Goal: Register for event/course

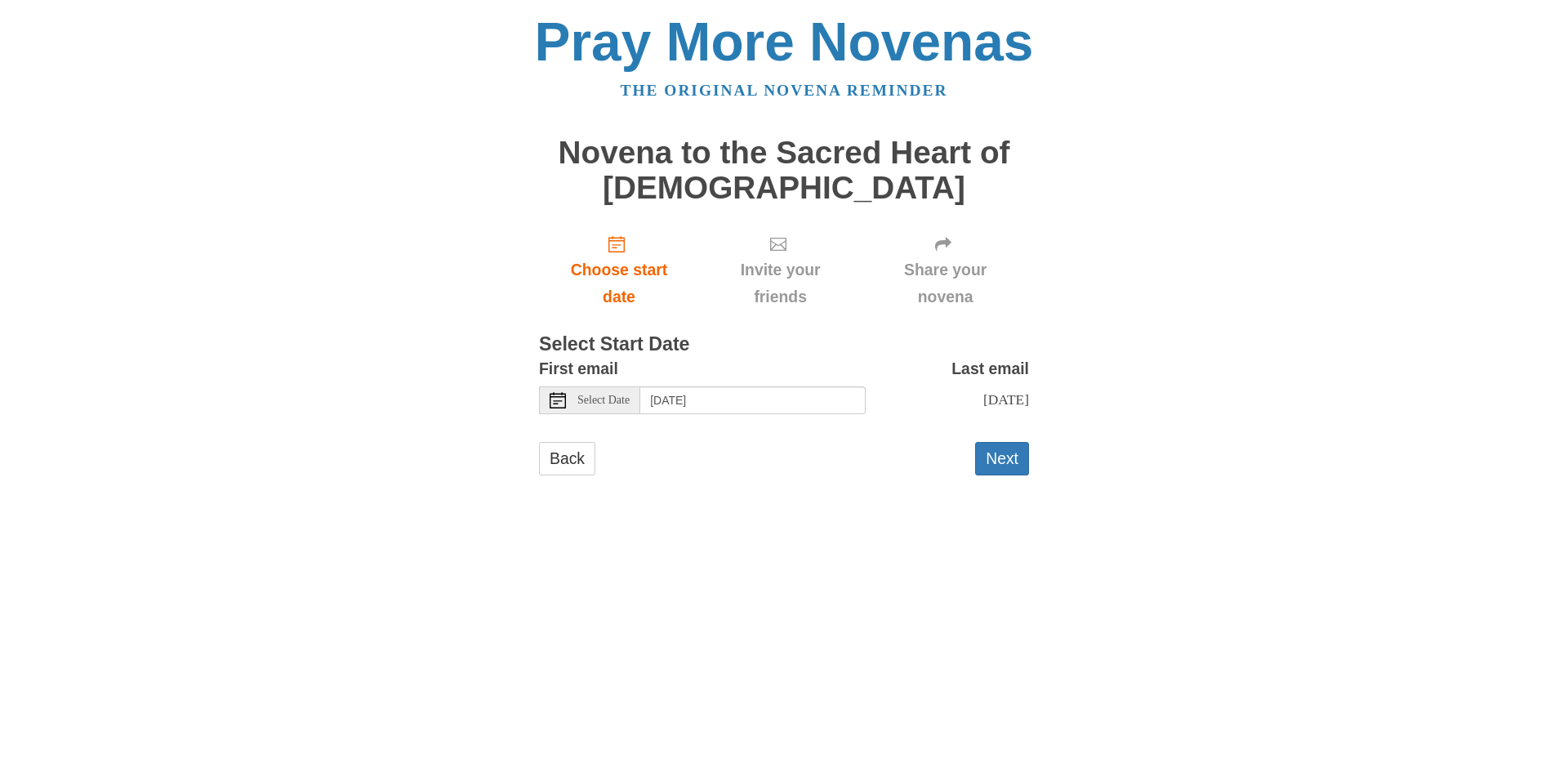
click at [619, 404] on span "Select Date" at bounding box center [603, 400] width 52 height 11
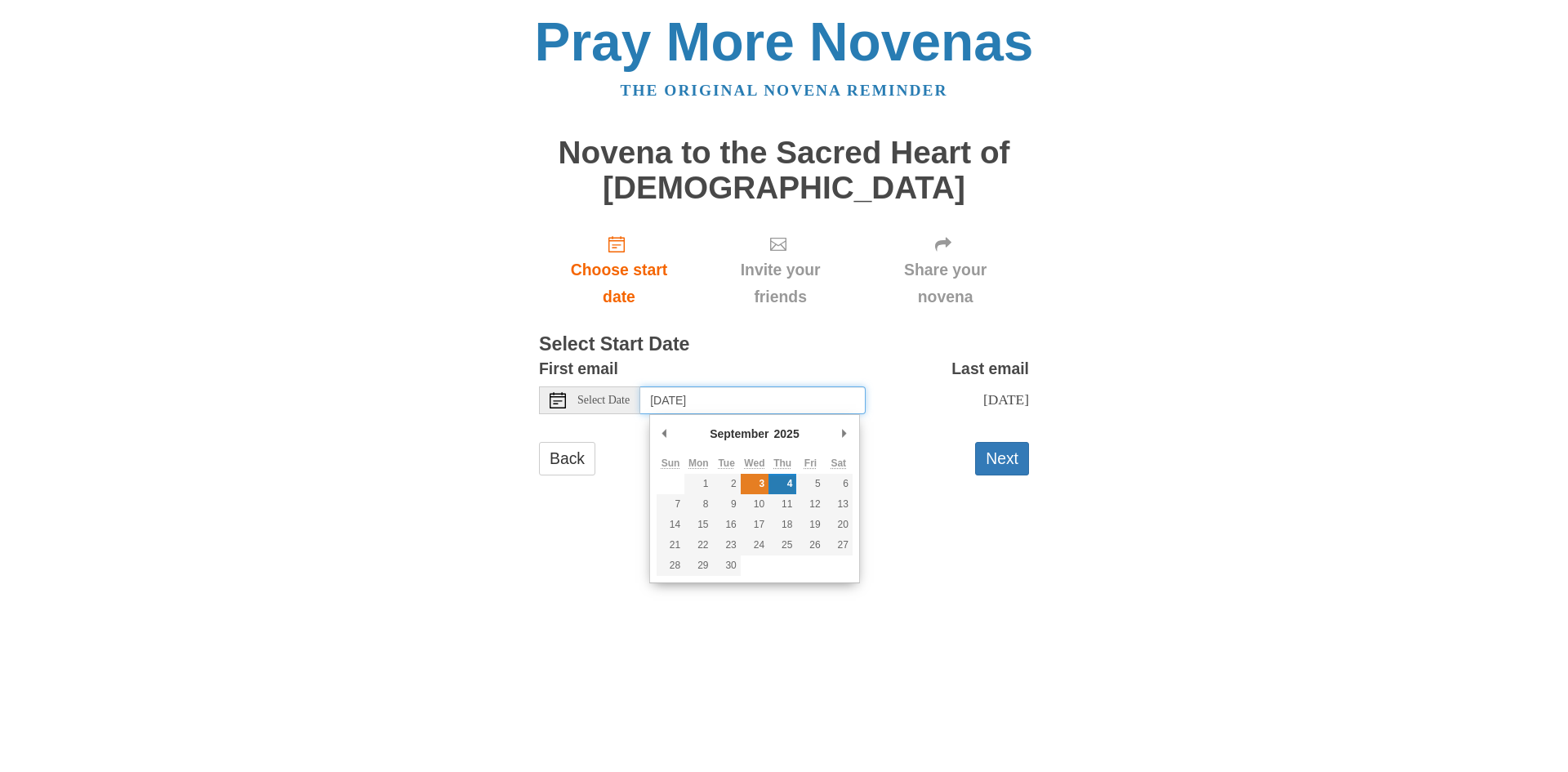
type input "Wednesday, September 3rd"
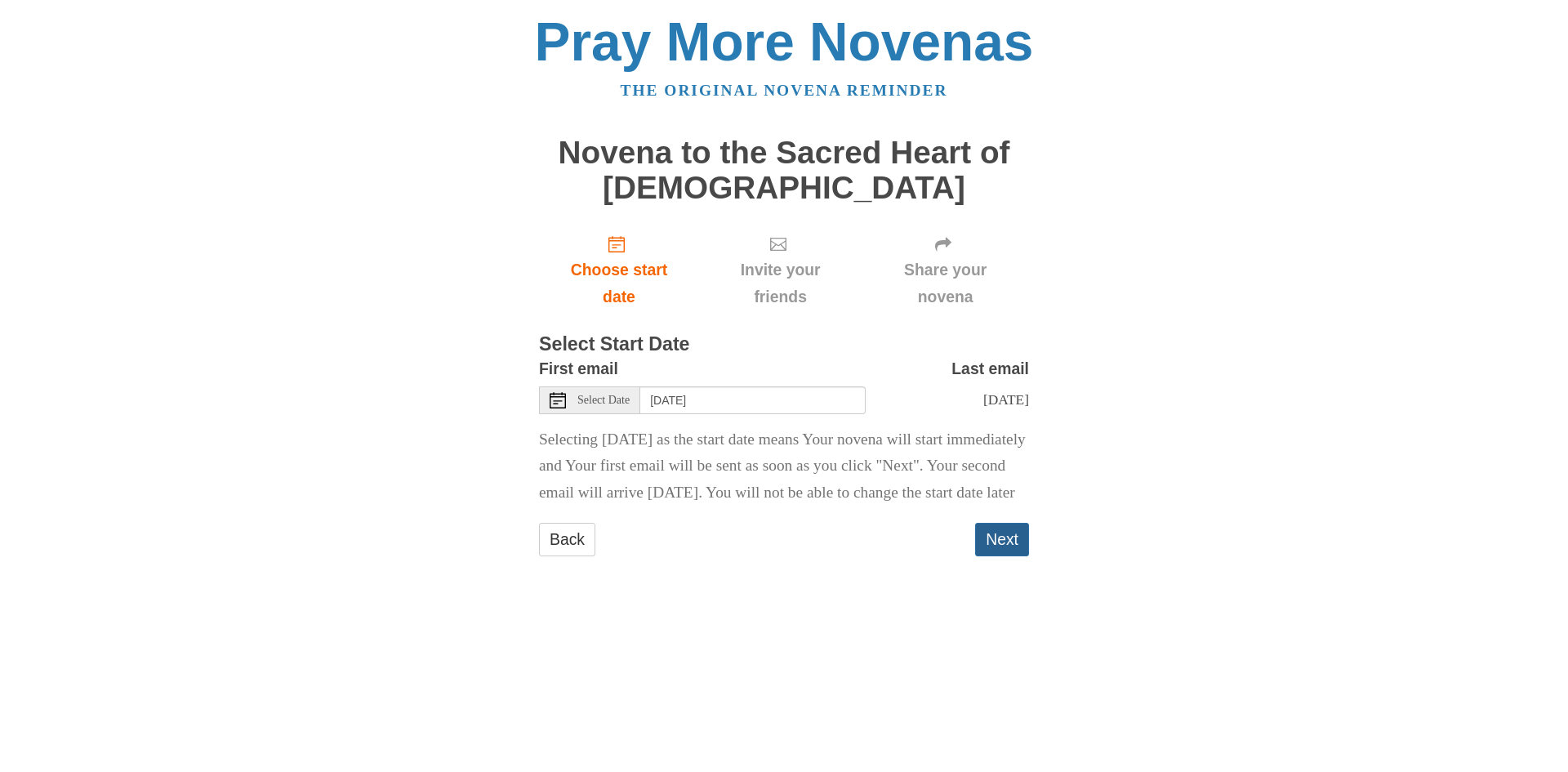
click at [986, 557] on button "Next" at bounding box center [1002, 540] width 54 height 34
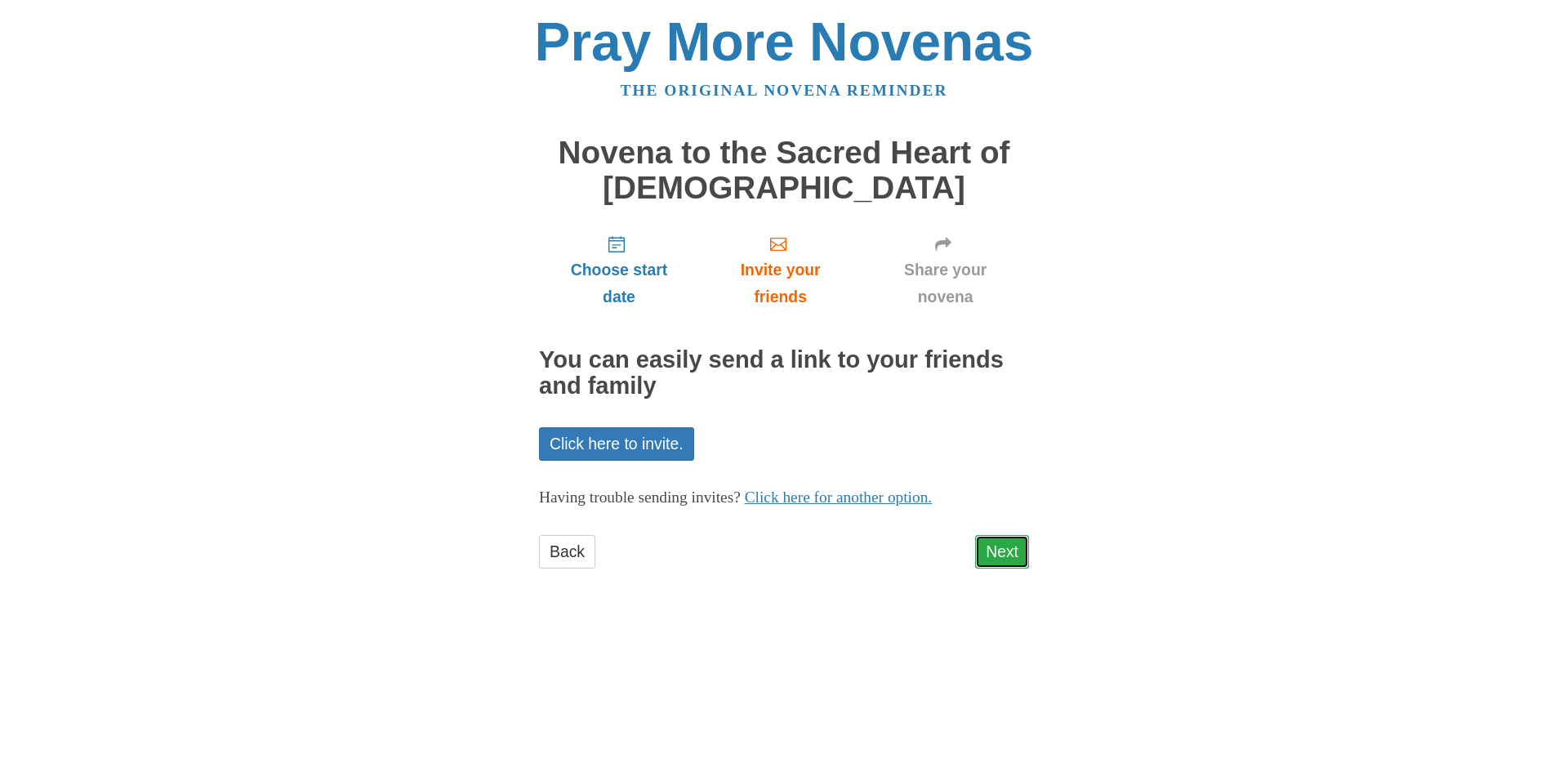
click at [1002, 554] on link "Next" at bounding box center [1002, 552] width 54 height 34
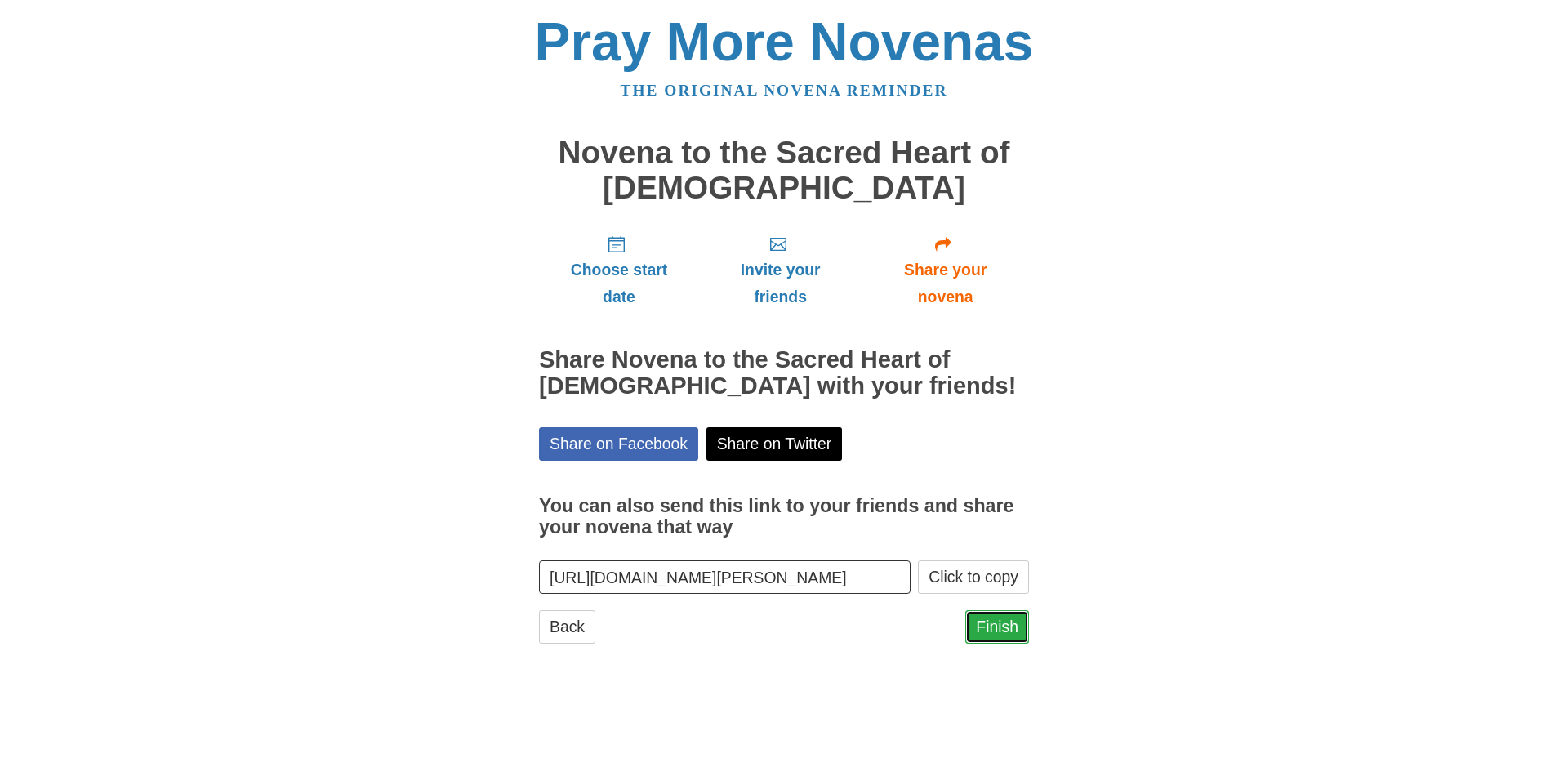
click at [1001, 630] on link "Finish" at bounding box center [997, 627] width 64 height 34
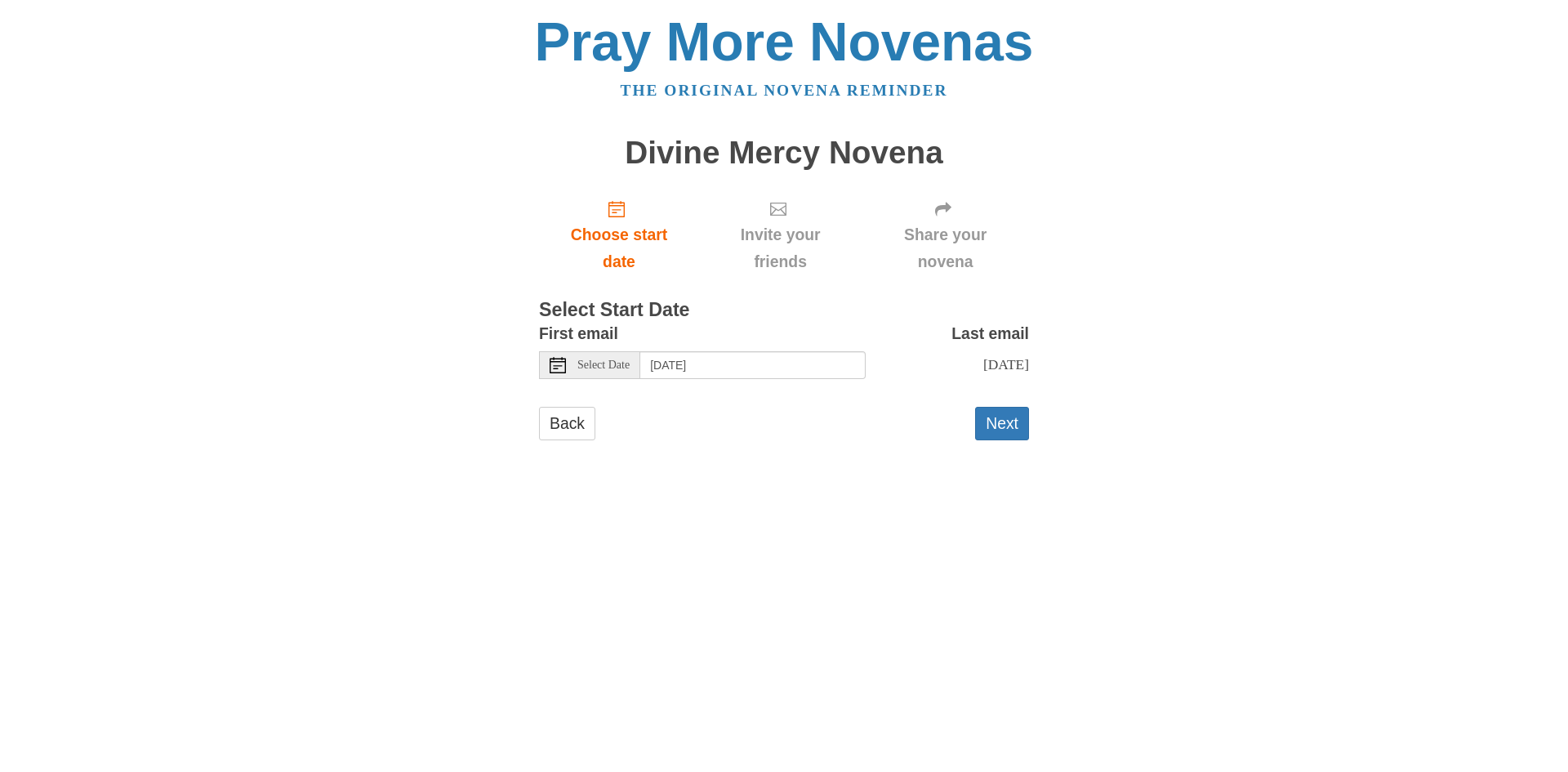
click at [623, 365] on span "Select Date" at bounding box center [603, 365] width 52 height 11
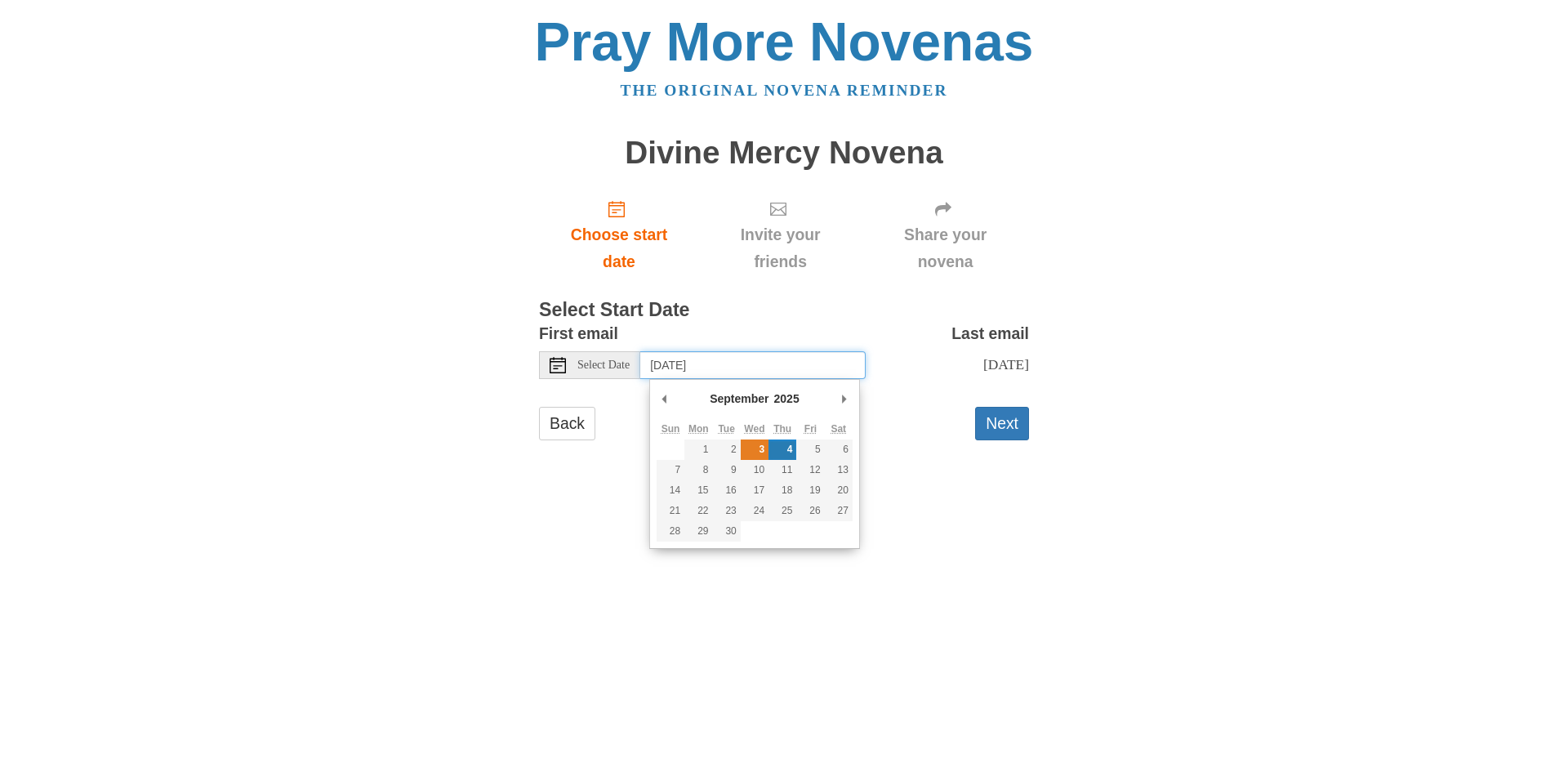
type input "Wednesday, September 3rd"
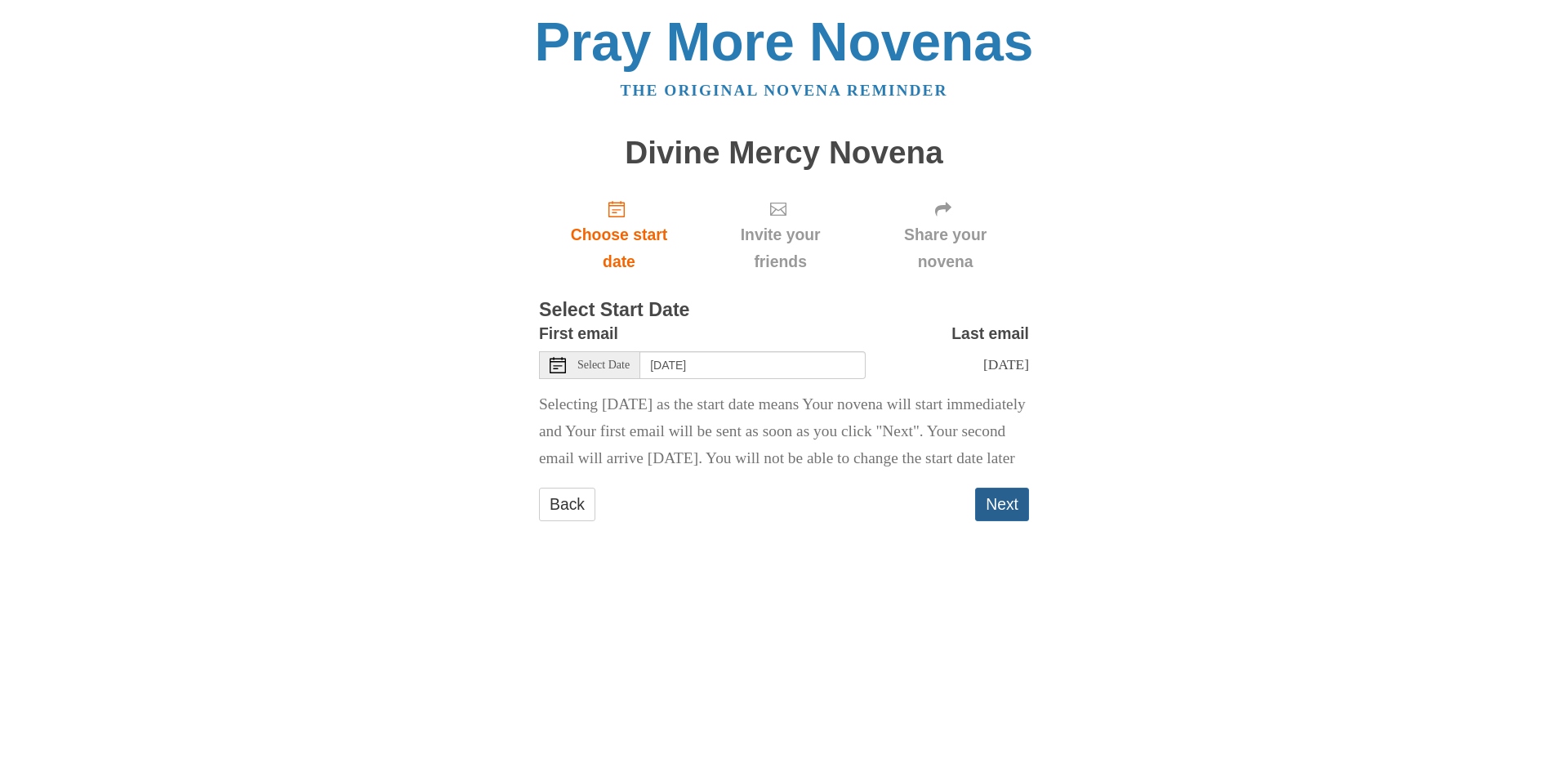
click at [1013, 521] on button "Next" at bounding box center [1002, 504] width 54 height 34
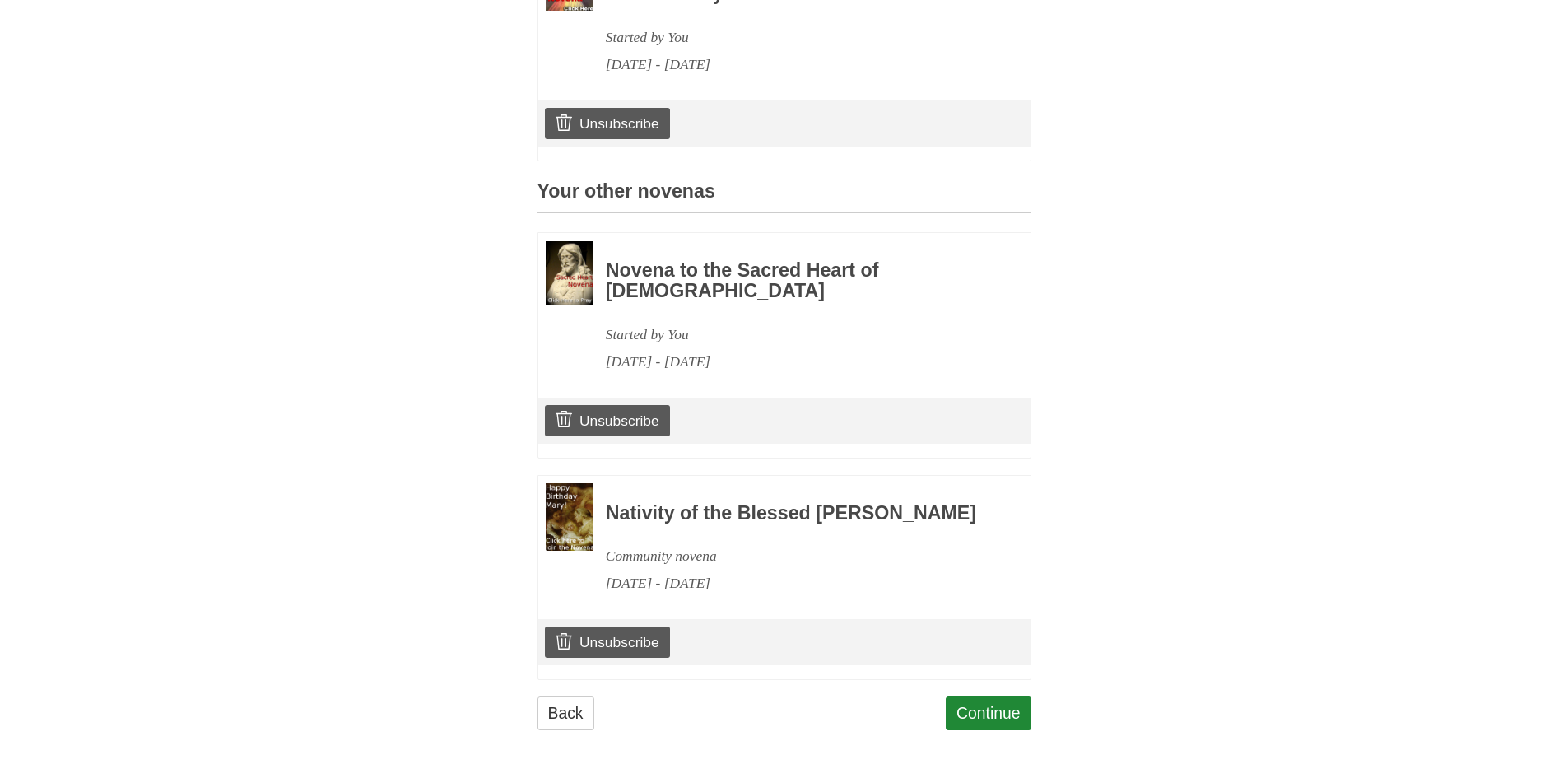
scroll to position [582, 0]
click at [972, 711] on link "Continue" at bounding box center [988, 714] width 86 height 34
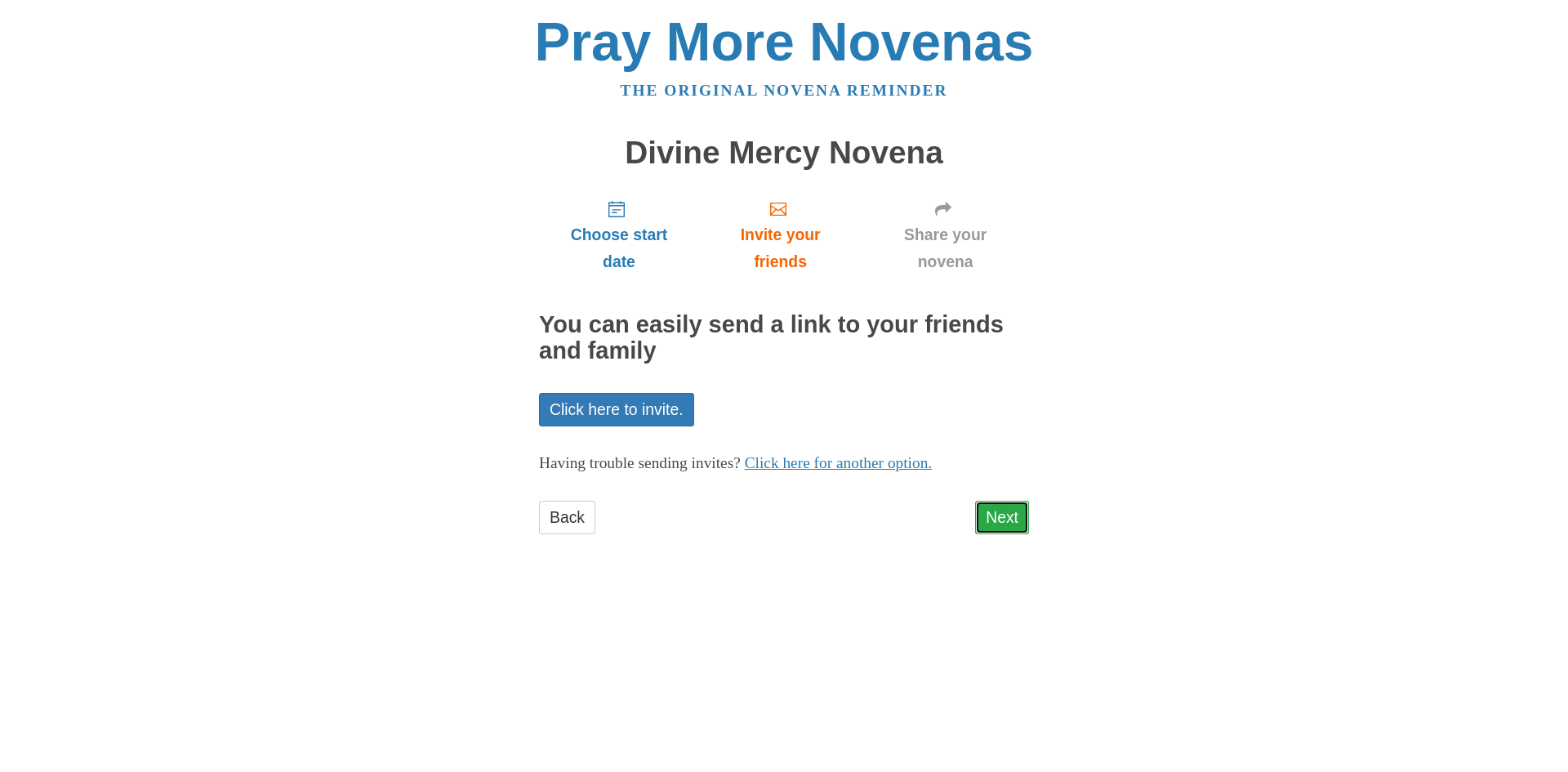
click at [998, 511] on link "Next" at bounding box center [1002, 517] width 54 height 34
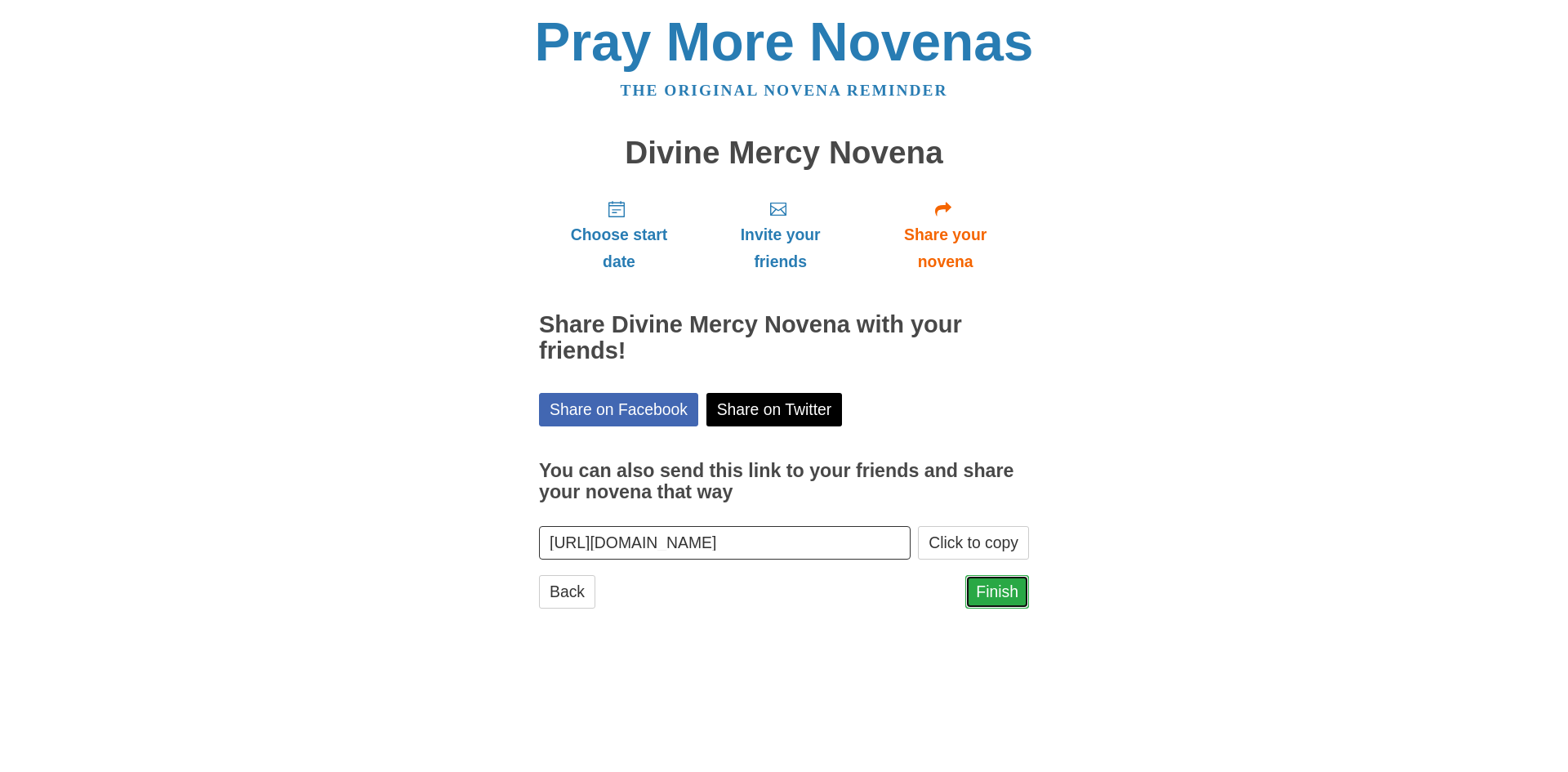
click at [998, 597] on link "Finish" at bounding box center [997, 592] width 64 height 34
